Goal: Find specific page/section: Find specific page/section

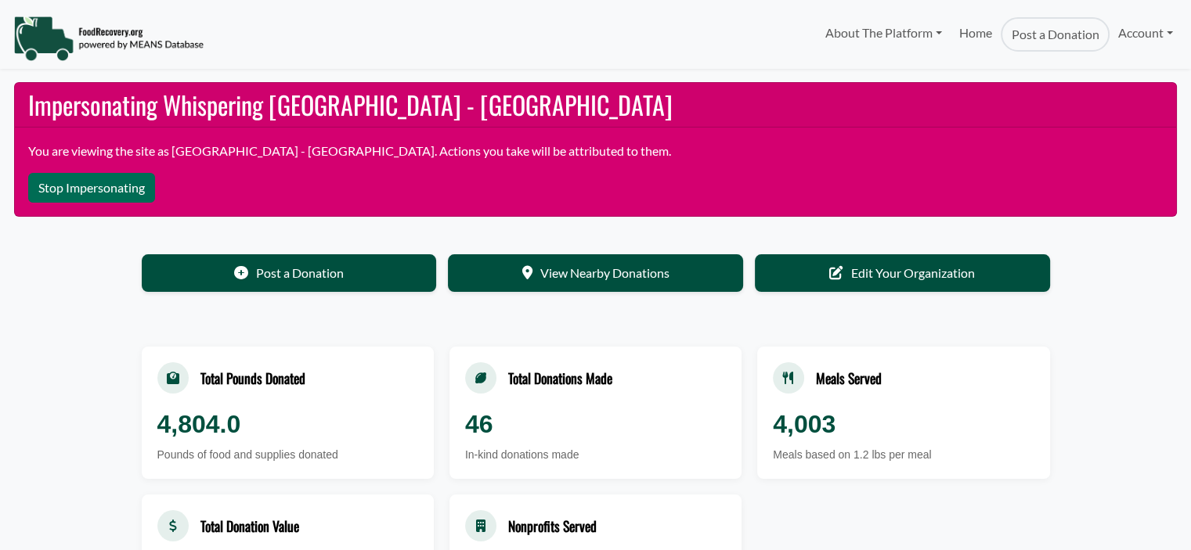
select select "Language Translate Widget"
click at [1131, 37] on link "Account" at bounding box center [1145, 32] width 72 height 31
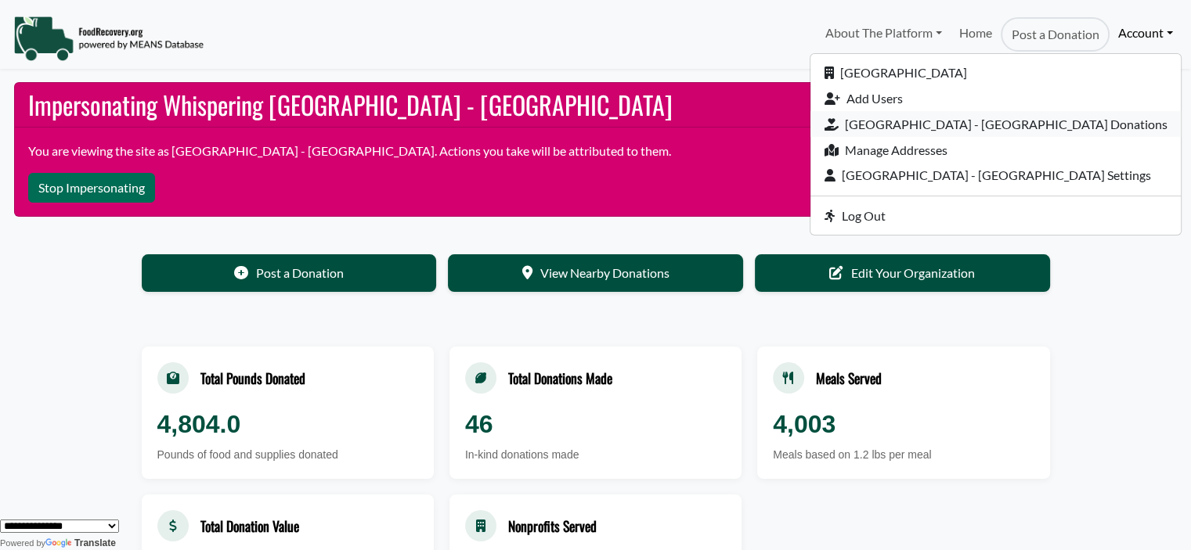
click at [1059, 128] on link "[GEOGRAPHIC_DATA] - [GEOGRAPHIC_DATA] Donations" at bounding box center [995, 124] width 370 height 26
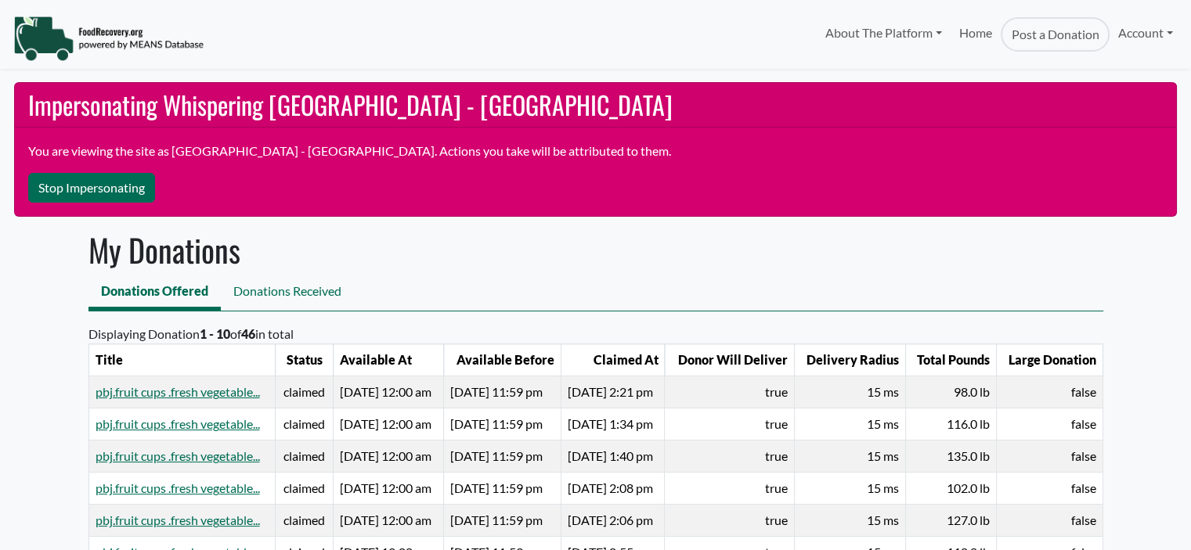
select select "Language Translate Widget"
click at [79, 194] on button "Stop Impersonating" at bounding box center [91, 188] width 127 height 30
